Goal: Information Seeking & Learning: Compare options

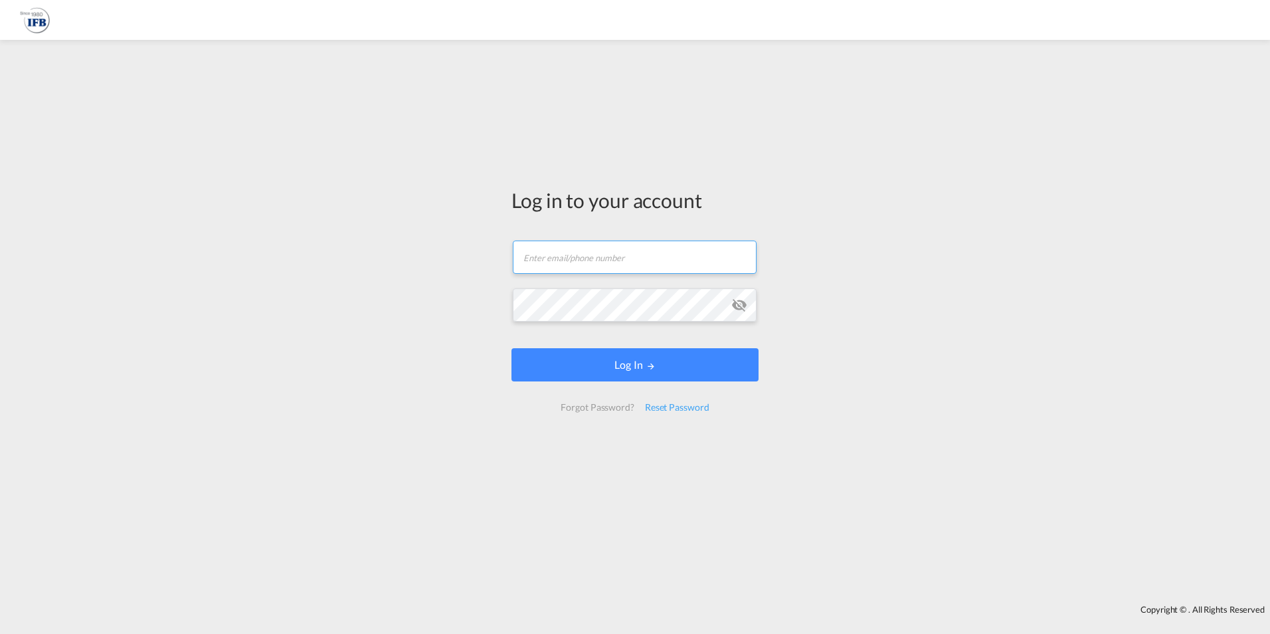
click at [575, 257] on input "text" at bounding box center [635, 256] width 244 height 33
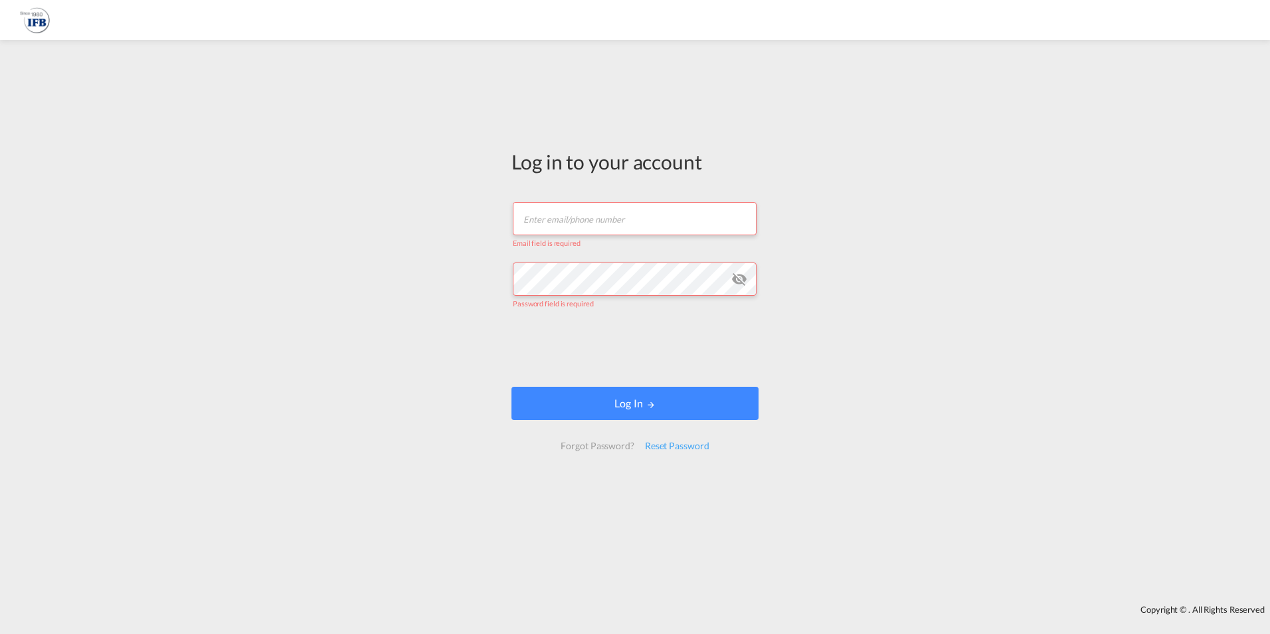
click at [593, 230] on input "text" at bounding box center [635, 218] width 244 height 33
type input "[PERSON_NAME][EMAIL_ADDRESS][DOMAIN_NAME]"
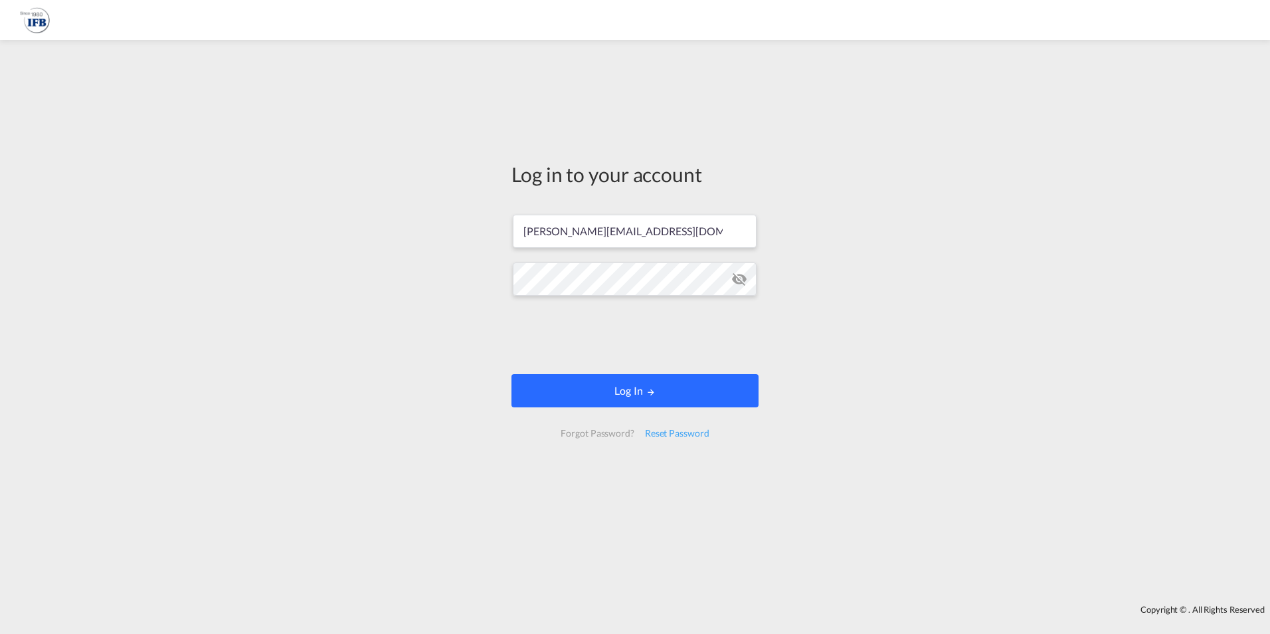
click at [701, 395] on button "Log In" at bounding box center [634, 390] width 247 height 33
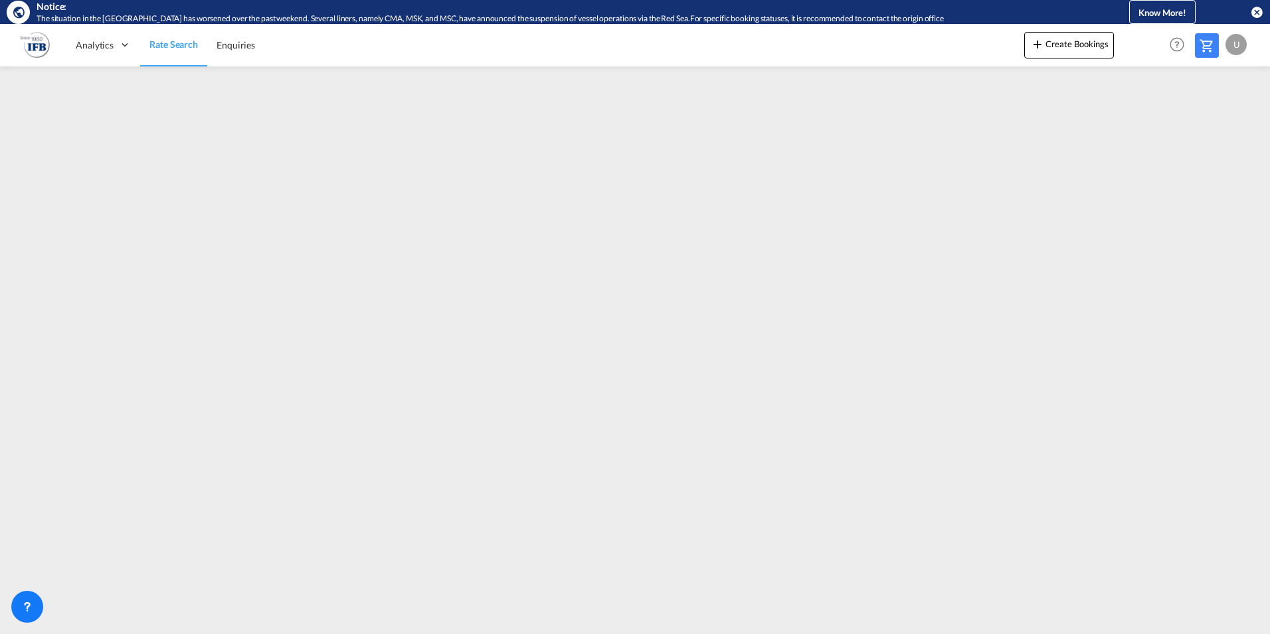
click at [1238, 34] on div "U" at bounding box center [1235, 44] width 21 height 21
click at [1212, 131] on button "Logout" at bounding box center [1220, 125] width 86 height 27
